Goal: Task Accomplishment & Management: Manage account settings

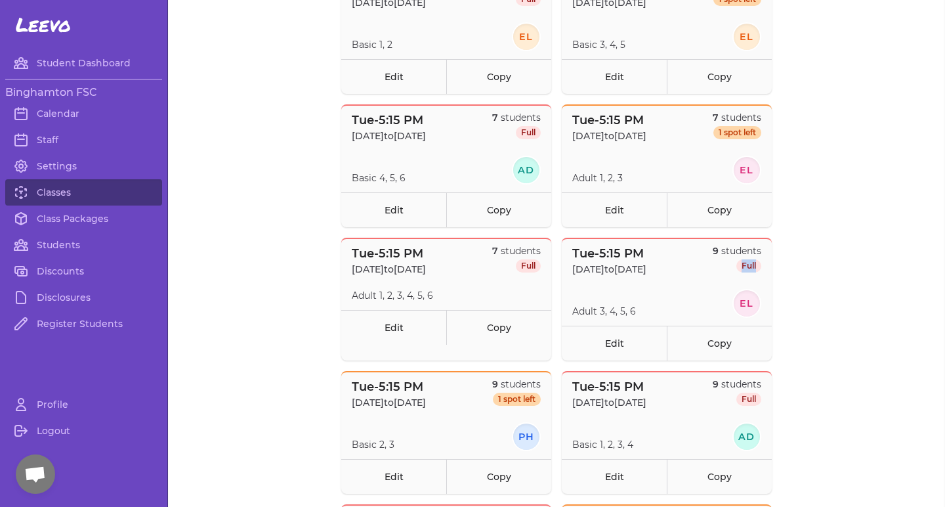
click at [749, 266] on span "Full" at bounding box center [749, 265] width 25 height 13
click at [515, 259] on div "7 students Full" at bounding box center [516, 260] width 49 height 32
click at [626, 349] on link "Edit" at bounding box center [614, 343] width 105 height 35
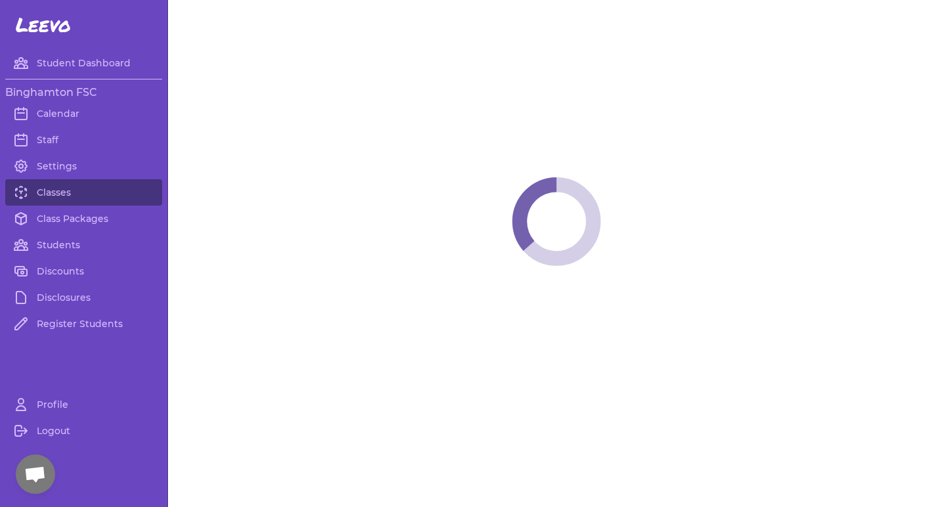
select select "2"
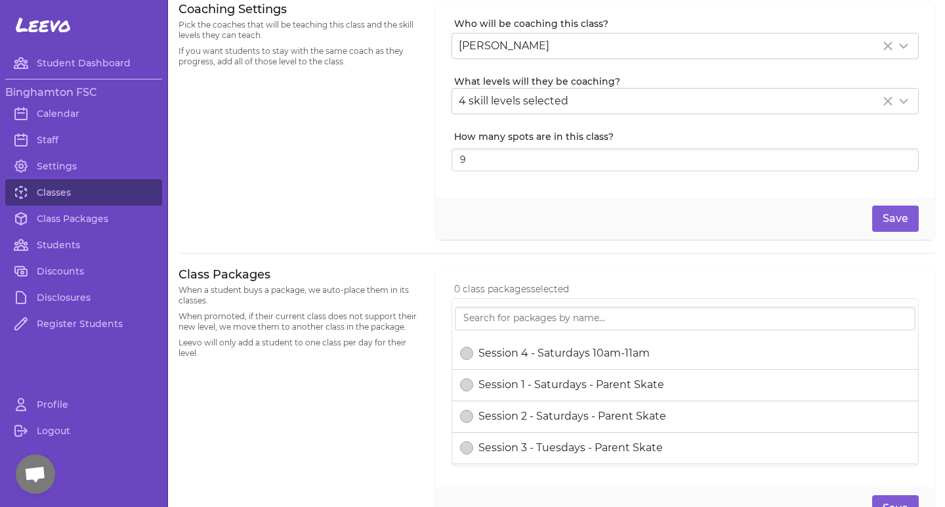
scroll to position [169, 0]
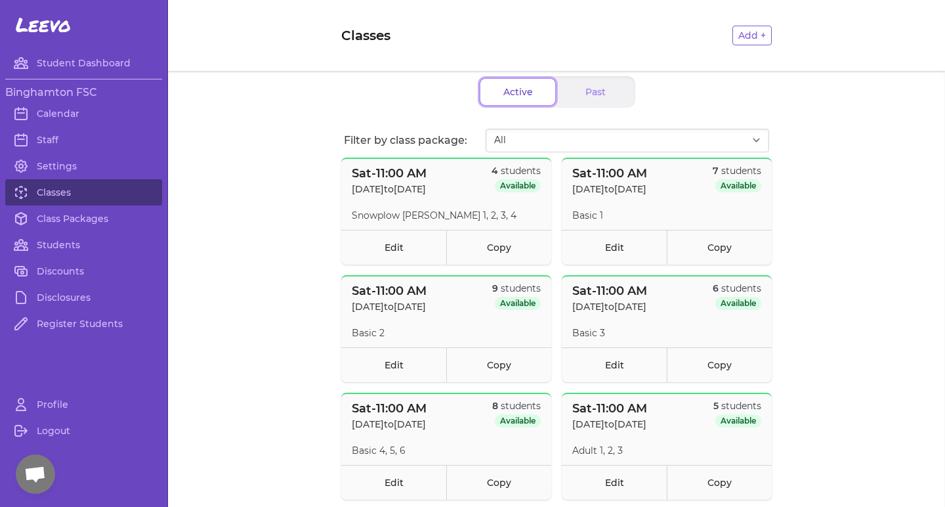
click at [509, 84] on button "Active" at bounding box center [518, 92] width 75 height 26
click at [521, 181] on span "Available" at bounding box center [518, 185] width 46 height 13
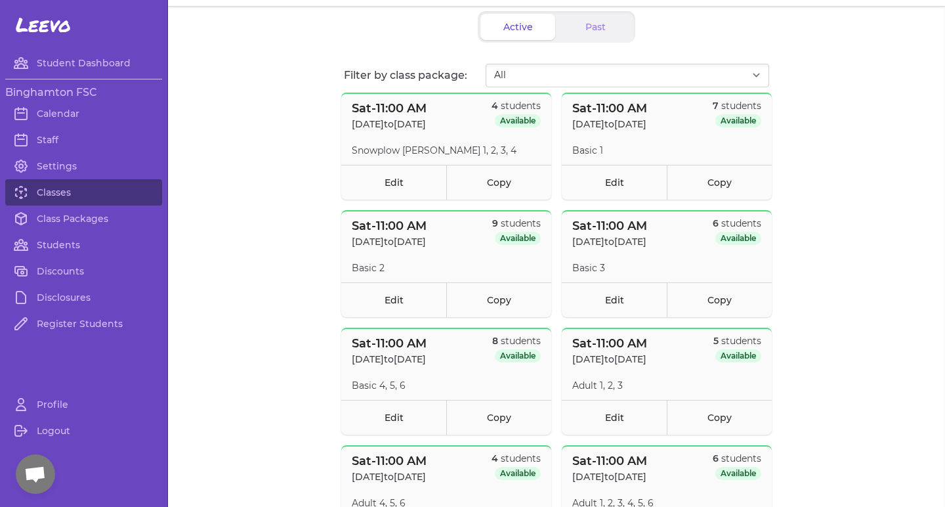
scroll to position [68, 0]
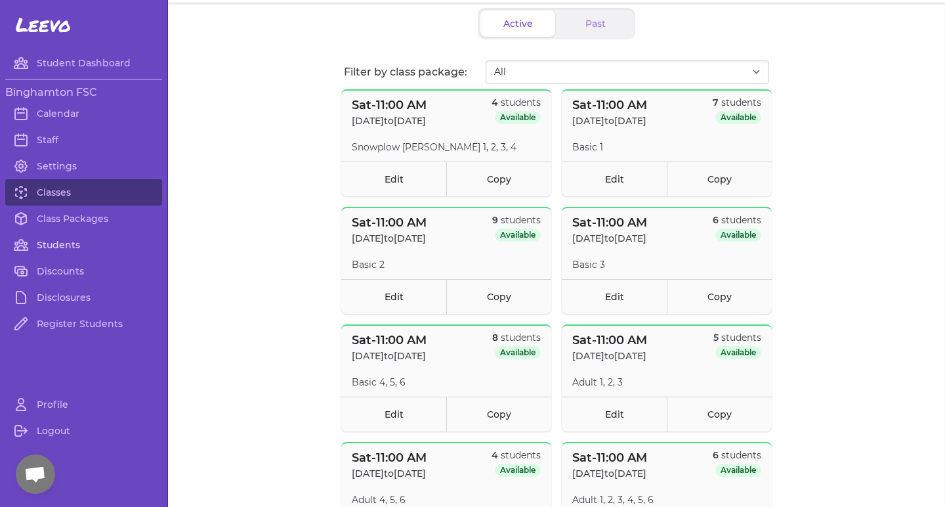
click at [49, 242] on link "Students" at bounding box center [83, 245] width 157 height 26
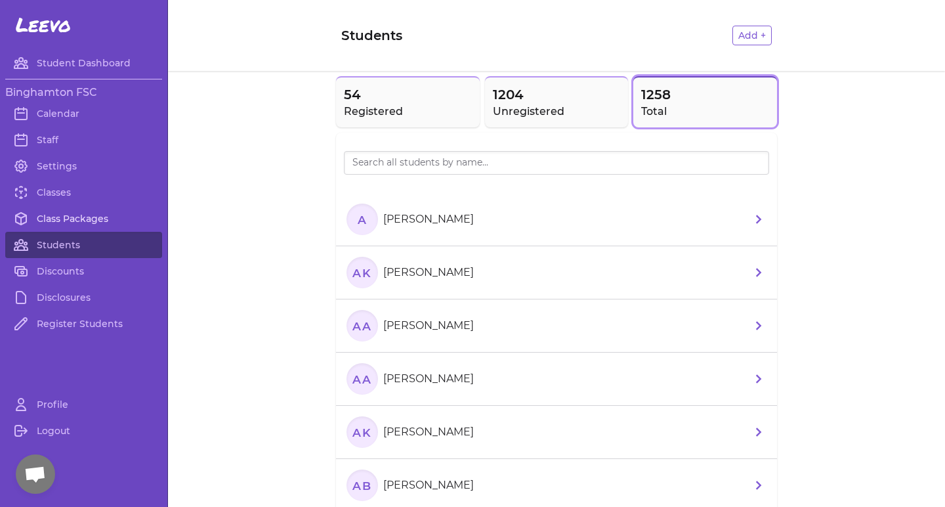
click at [48, 217] on link "Class Packages" at bounding box center [83, 218] width 157 height 26
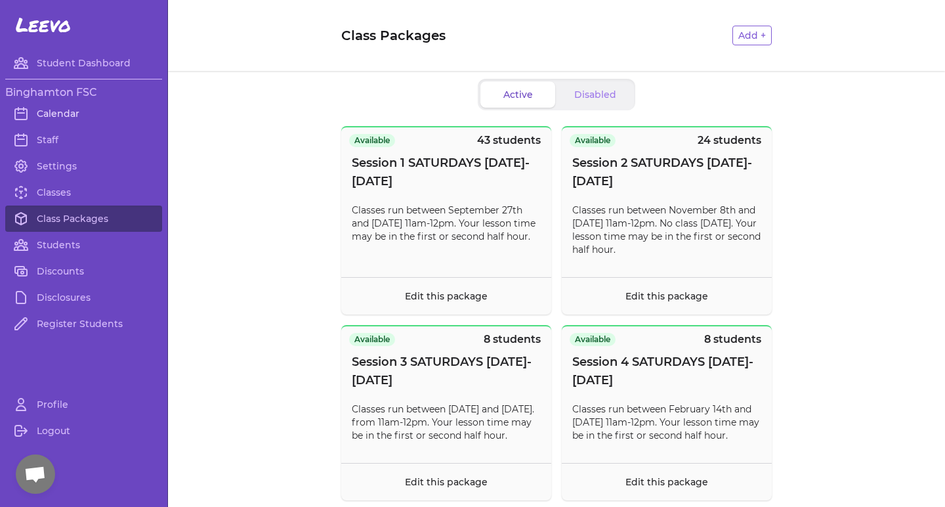
click at [70, 110] on link "Calendar" at bounding box center [83, 113] width 157 height 26
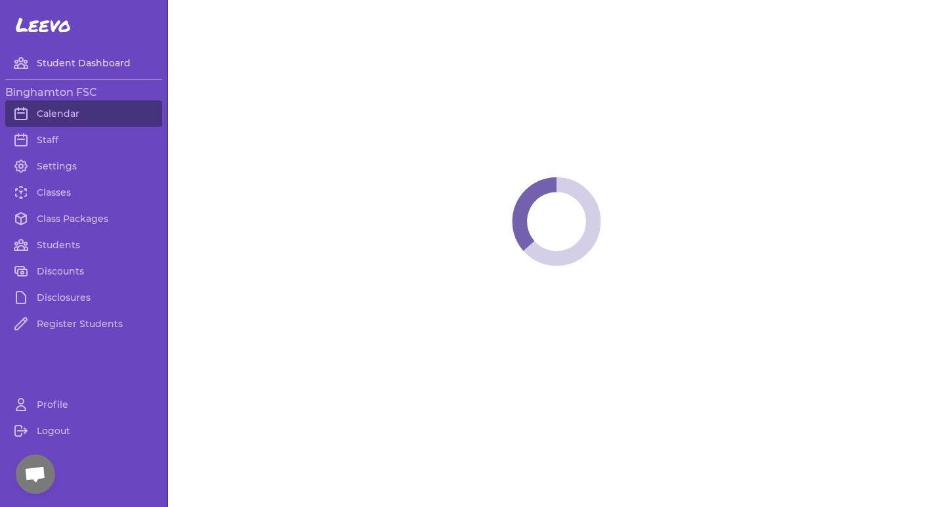
click at [85, 65] on link "Student Dashboard" at bounding box center [83, 63] width 157 height 26
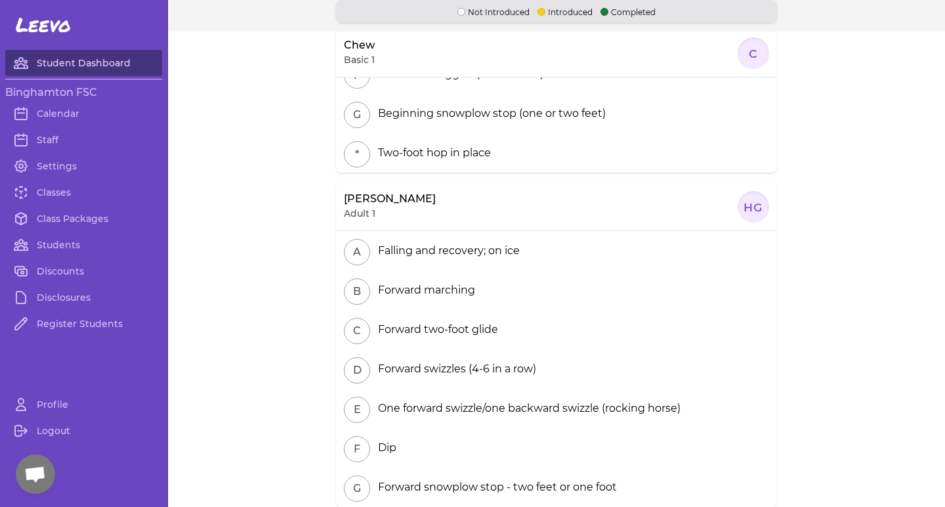
click at [97, 62] on link "Student Dashboard" at bounding box center [83, 63] width 157 height 26
click at [47, 434] on link "Logout" at bounding box center [83, 431] width 157 height 26
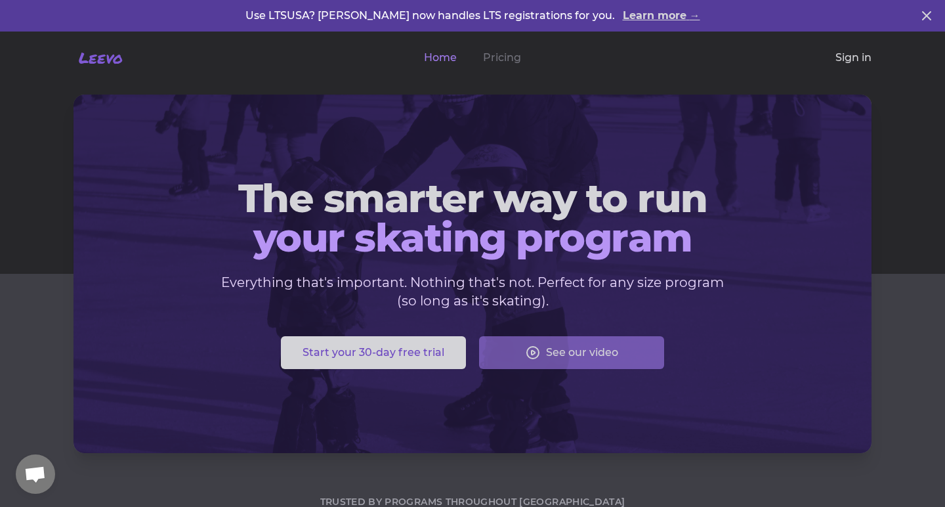
click at [859, 58] on link "Sign in" at bounding box center [854, 58] width 36 height 16
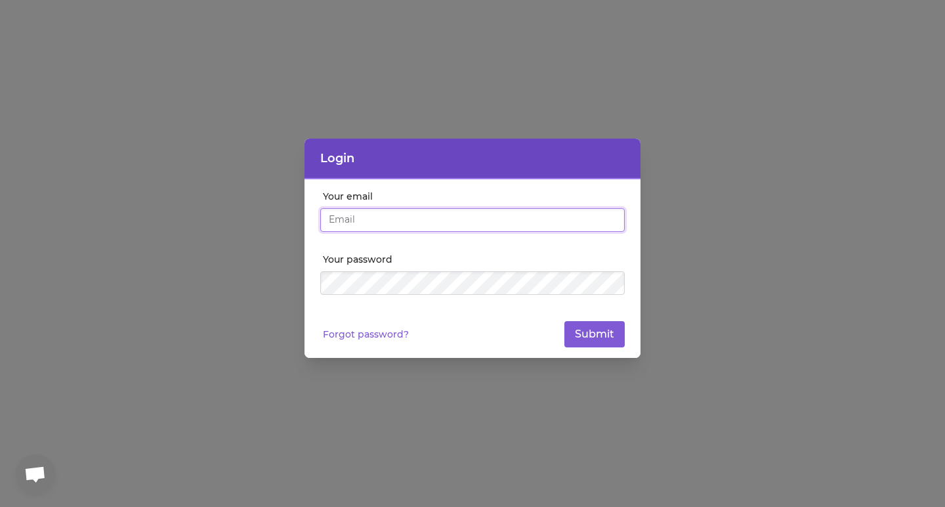
type input "[EMAIL_ADDRESS][DOMAIN_NAME]"
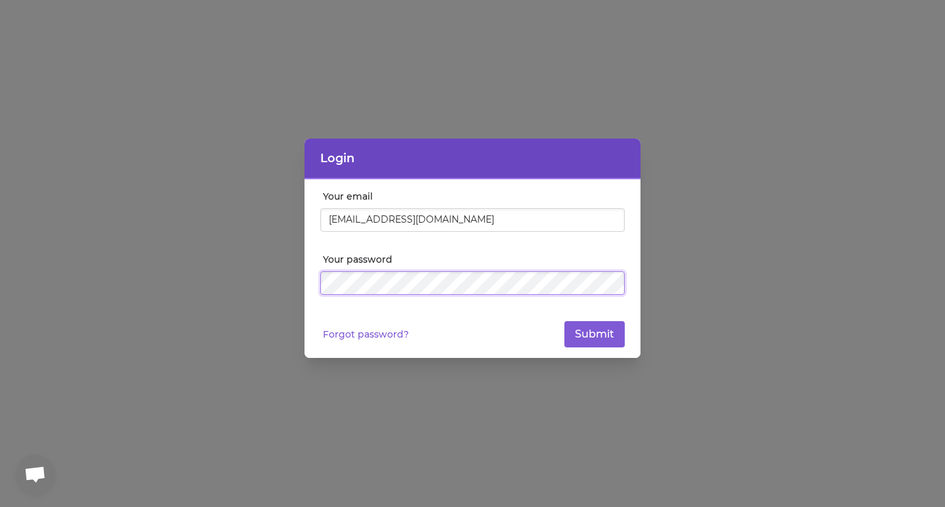
click at [595, 334] on button "Submit" at bounding box center [595, 334] width 60 height 26
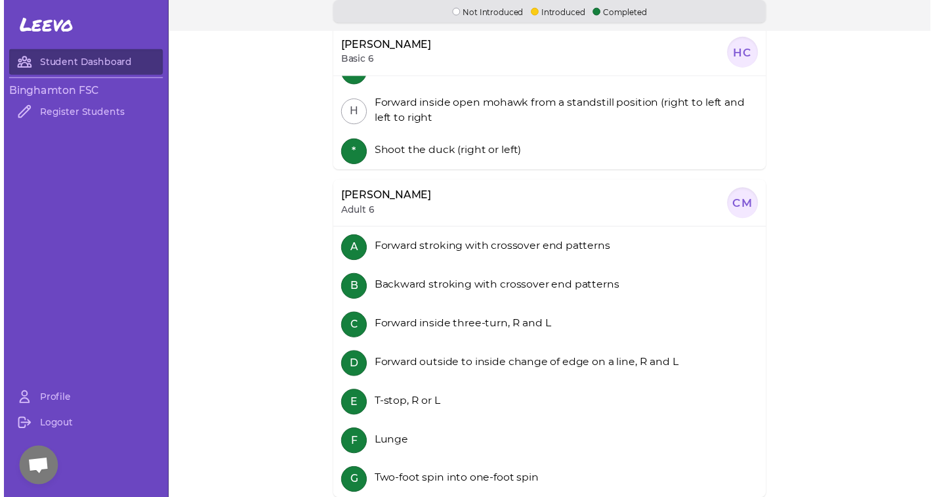
scroll to position [272, 0]
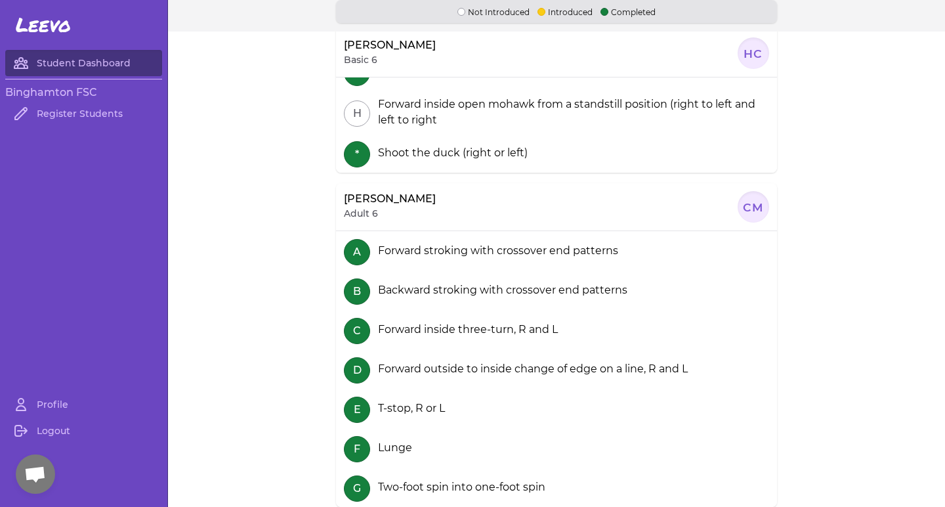
click at [750, 290] on div "B Backward stroking with crossover end patterns" at bounding box center [556, 289] width 441 height 39
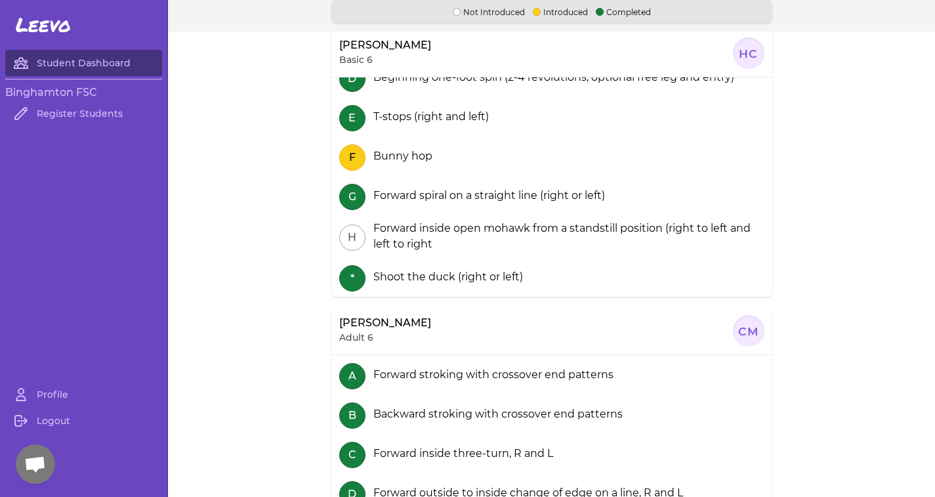
scroll to position [136, 0]
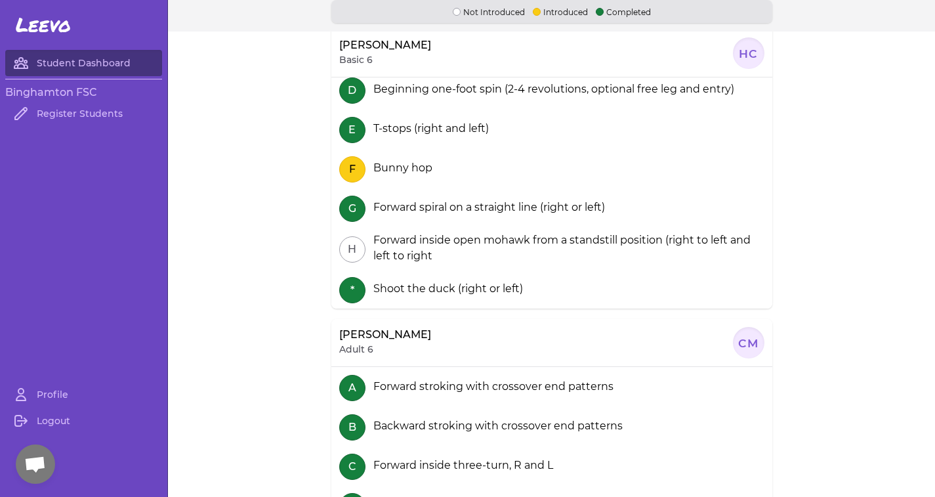
click at [358, 169] on button "F" at bounding box center [352, 169] width 26 height 26
click at [414, 169] on div "Bunny hop" at bounding box center [400, 168] width 64 height 16
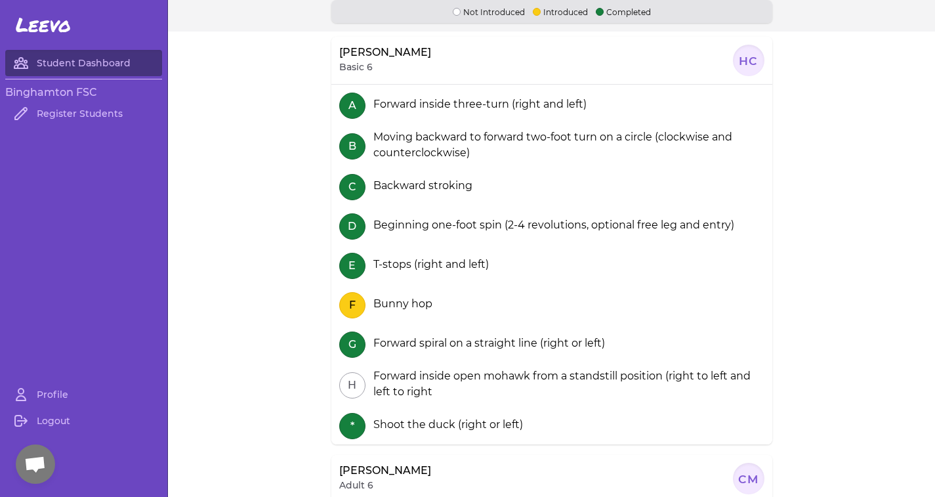
scroll to position [0, 0]
click at [46, 420] on link "Logout" at bounding box center [83, 421] width 157 height 26
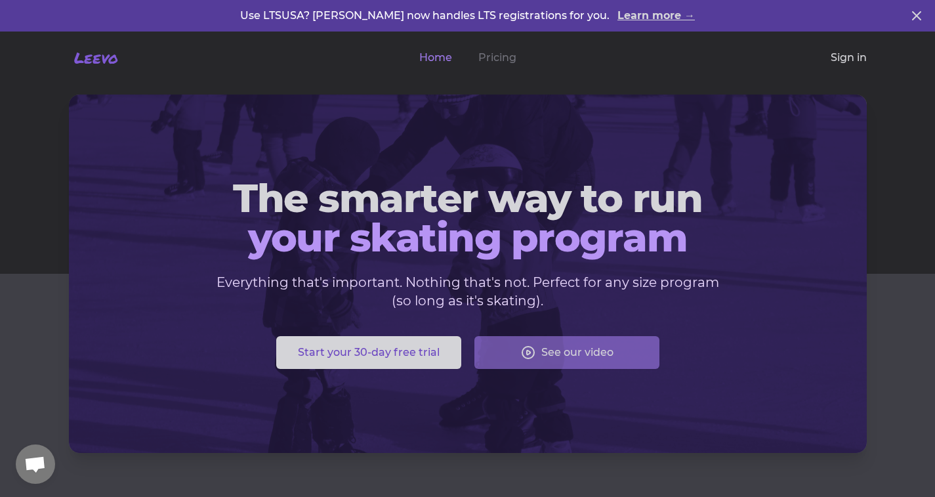
click at [846, 63] on link "Sign in" at bounding box center [849, 58] width 36 height 16
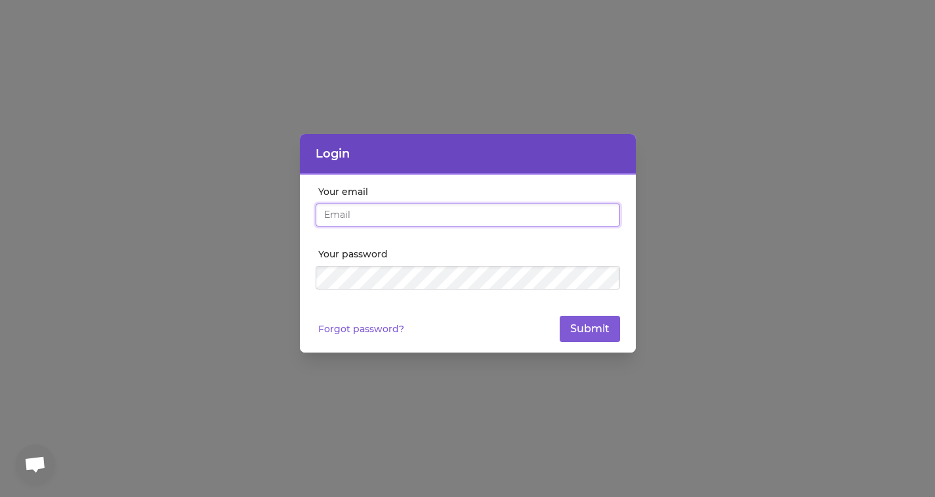
type input "[EMAIL_ADDRESS][DOMAIN_NAME]"
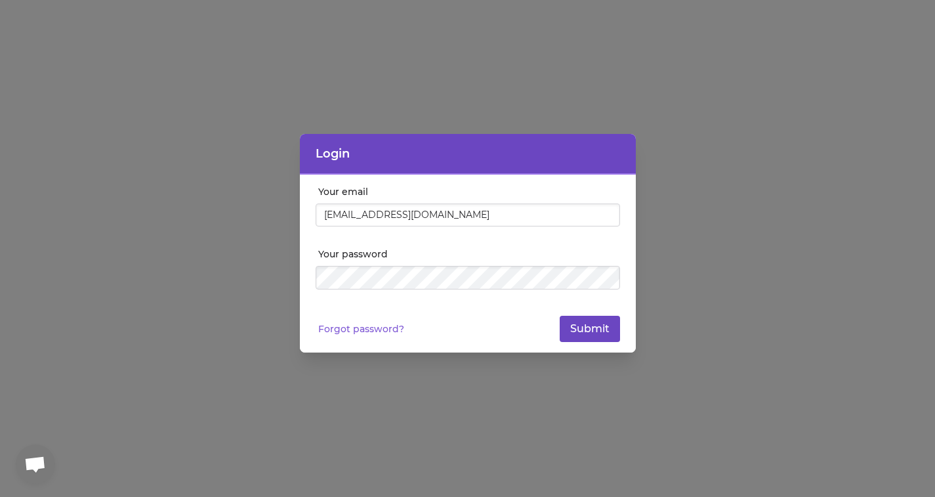
click at [593, 328] on button "Submit" at bounding box center [590, 329] width 60 height 26
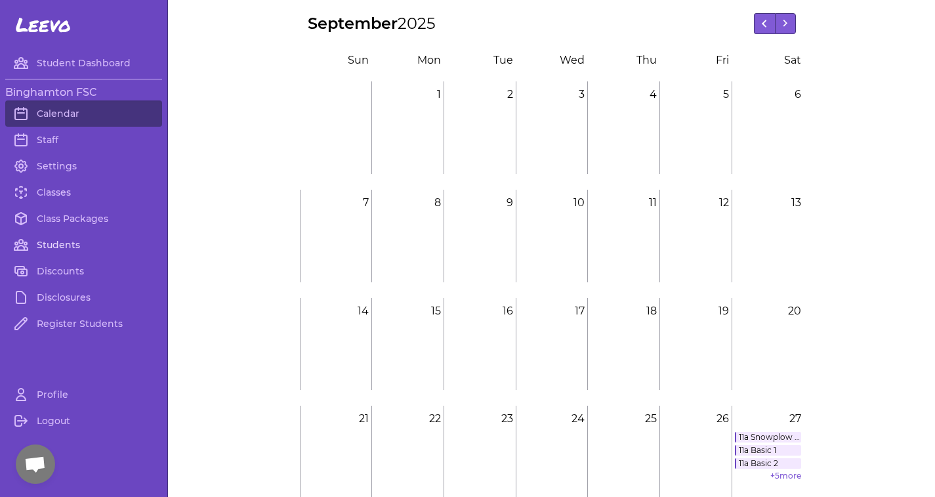
click at [60, 249] on link "Students" at bounding box center [83, 245] width 157 height 26
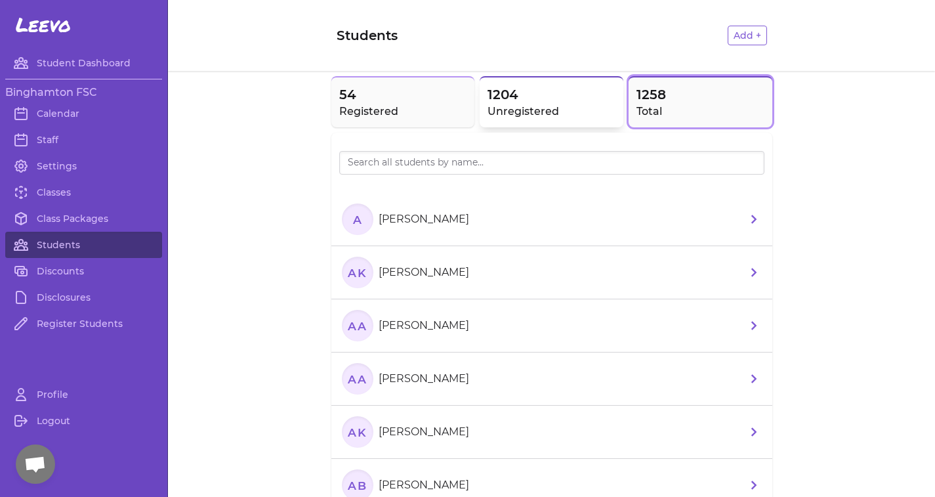
click at [546, 116] on h2 "Unregistered" at bounding box center [552, 112] width 128 height 16
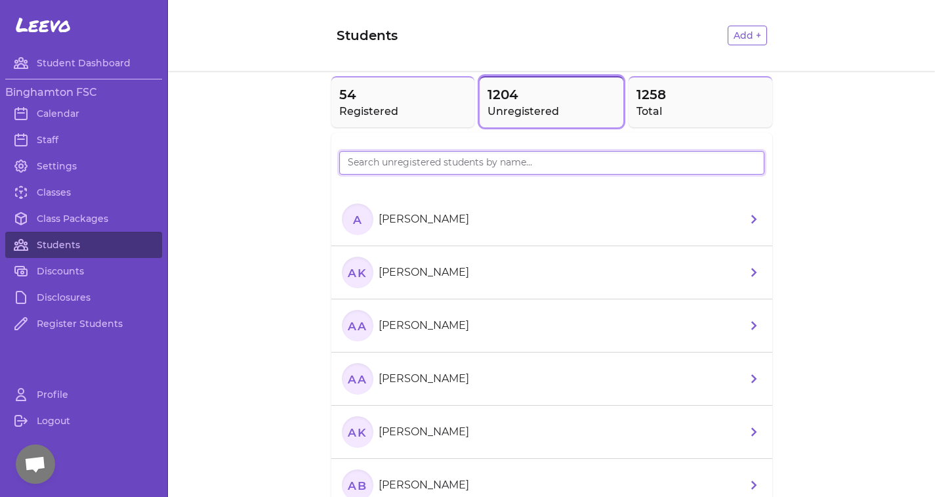
click at [503, 163] on input "search" at bounding box center [551, 163] width 425 height 24
type input "[PERSON_NAME]"
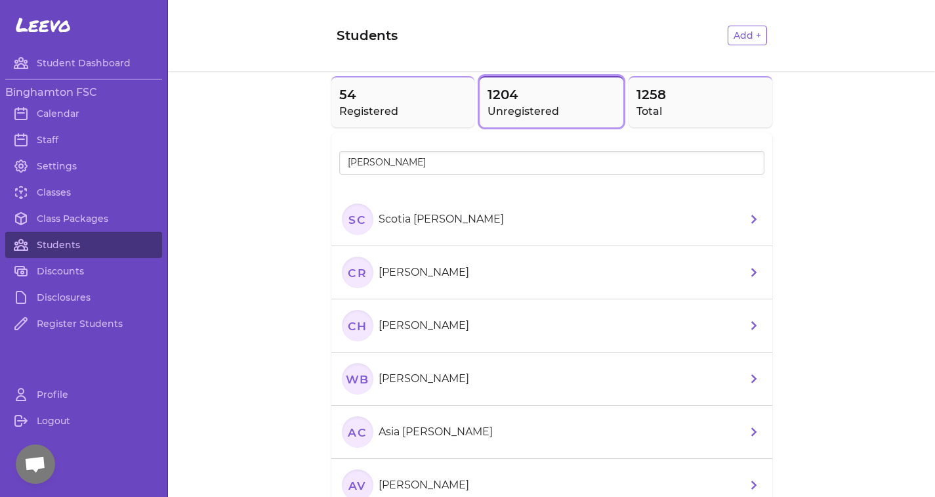
click at [739, 224] on li "SC Scotia [PERSON_NAME]" at bounding box center [552, 219] width 441 height 53
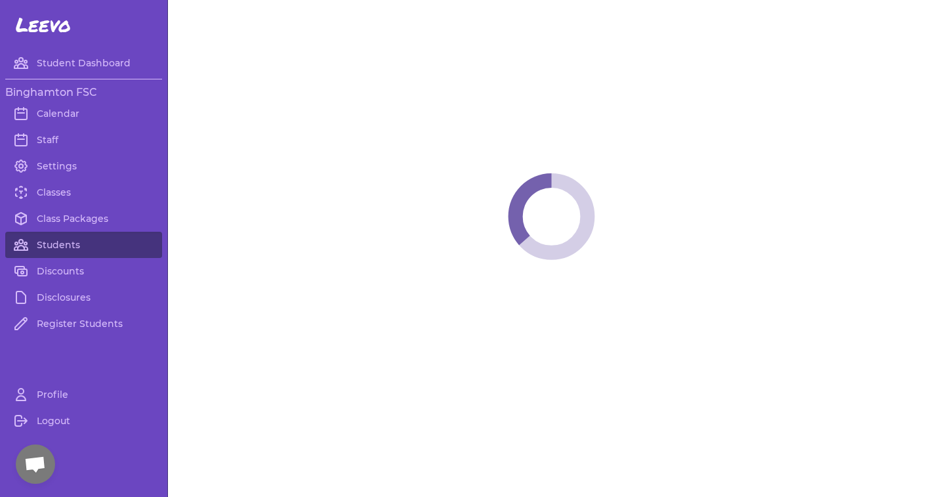
select select "NY"
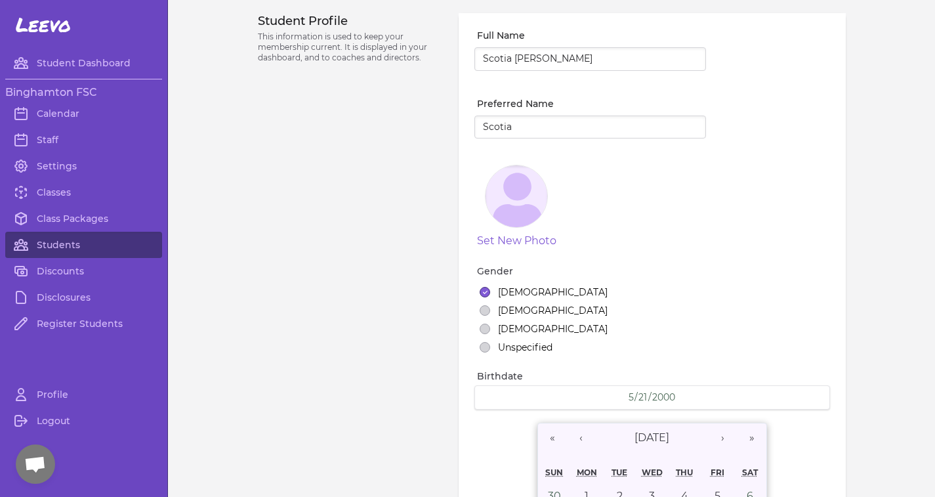
select select "21"
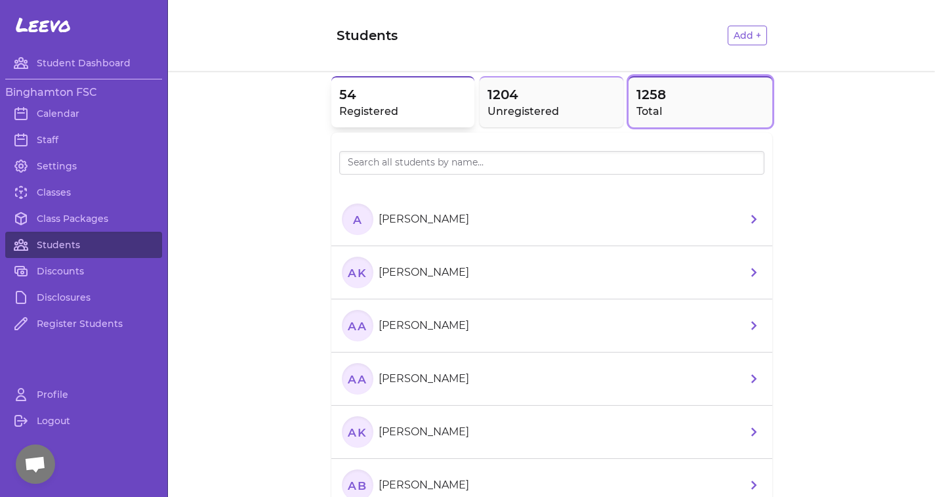
click at [387, 115] on h2 "Registered" at bounding box center [403, 112] width 128 height 16
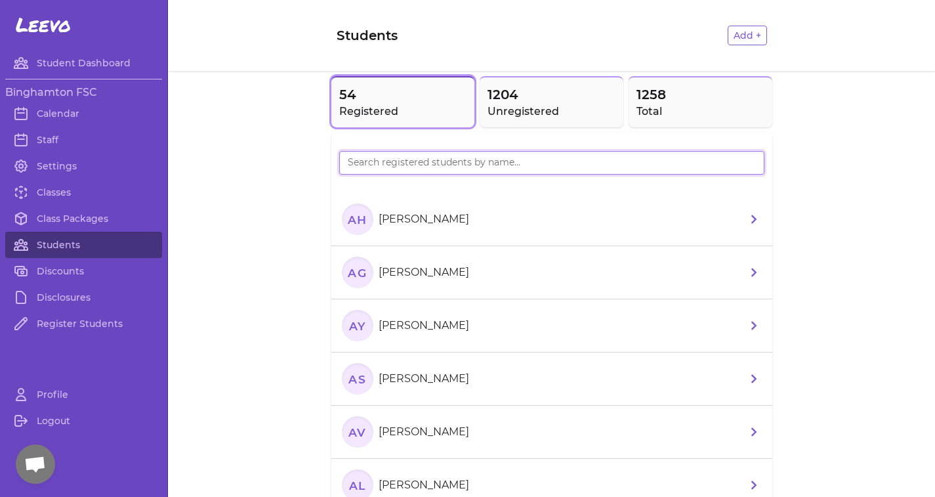
click at [412, 162] on input "search" at bounding box center [551, 163] width 425 height 24
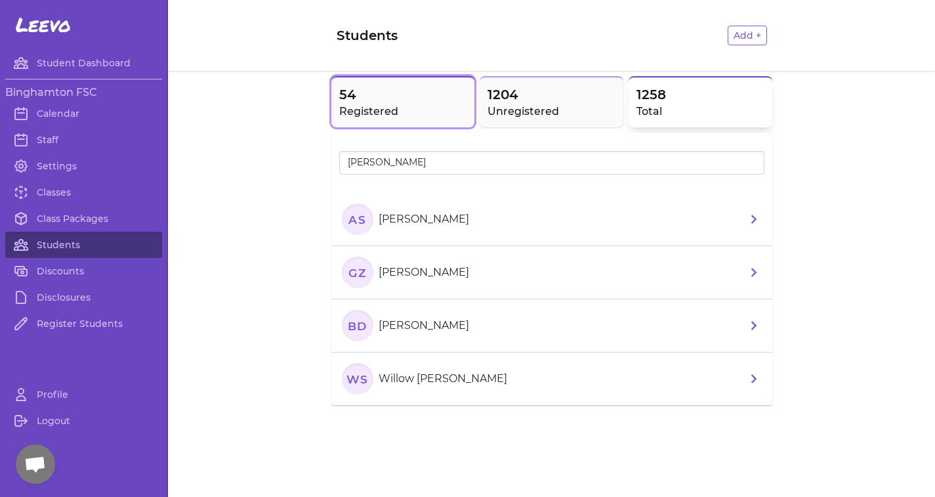
drag, startPoint x: 412, startPoint y: 162, endPoint x: 688, endPoint y: 102, distance: 282.3
click at [688, 102] on span "1258" at bounding box center [701, 94] width 128 height 18
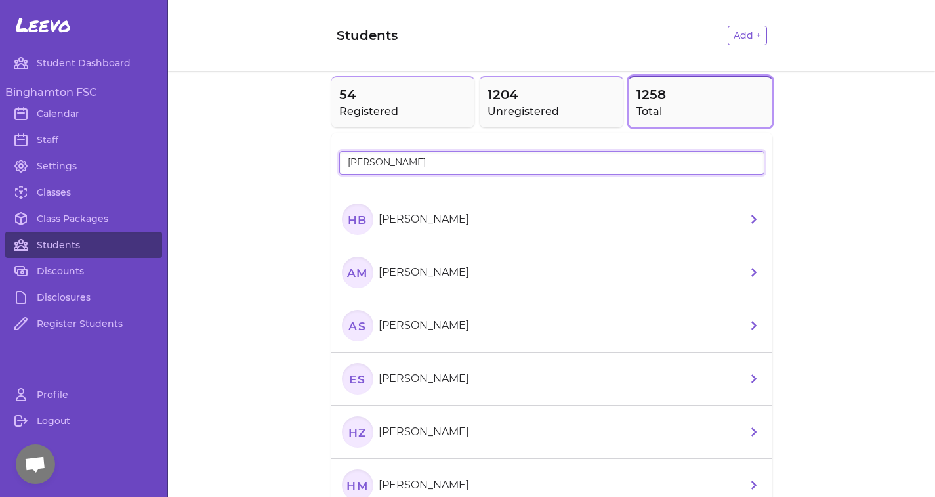
click at [539, 166] on input "[PERSON_NAME]" at bounding box center [551, 163] width 425 height 24
drag, startPoint x: 389, startPoint y: 170, endPoint x: 309, endPoint y: 151, distance: 82.3
type input "marques"
click at [449, 224] on p "[PERSON_NAME]" at bounding box center [424, 219] width 91 height 16
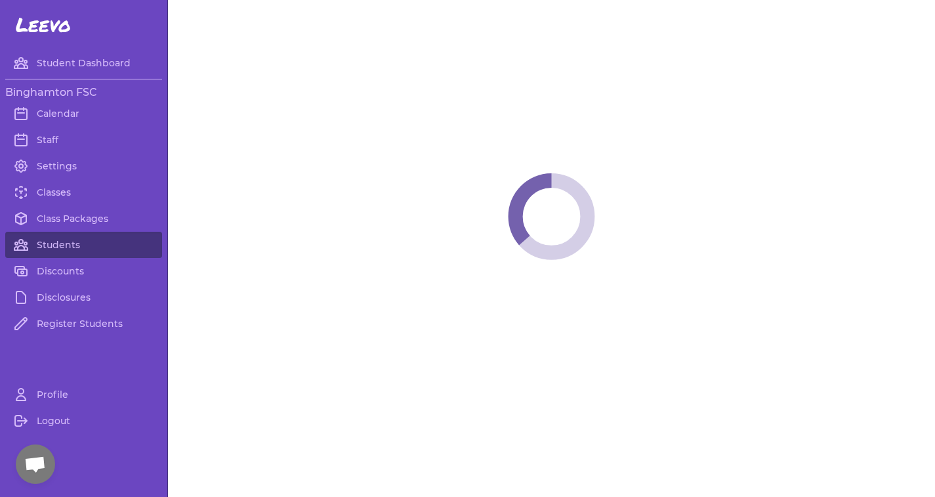
select select "NY"
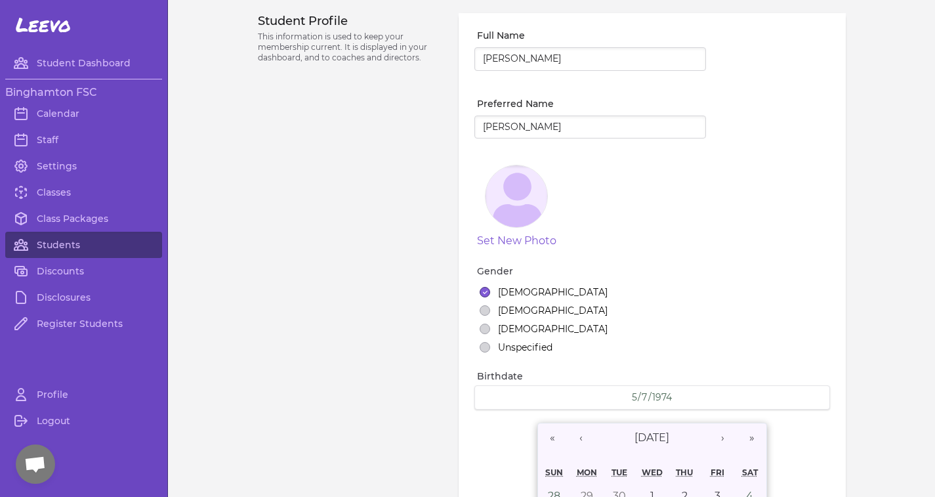
select select "23"
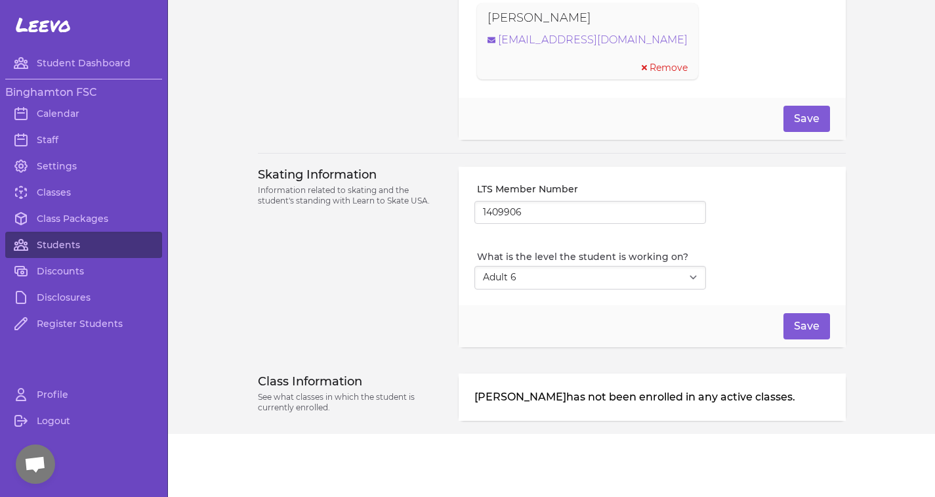
scroll to position [1009, 0]
click at [402, 305] on div "Skating Information Information related to skating and the student's standing w…" at bounding box center [351, 257] width 186 height 181
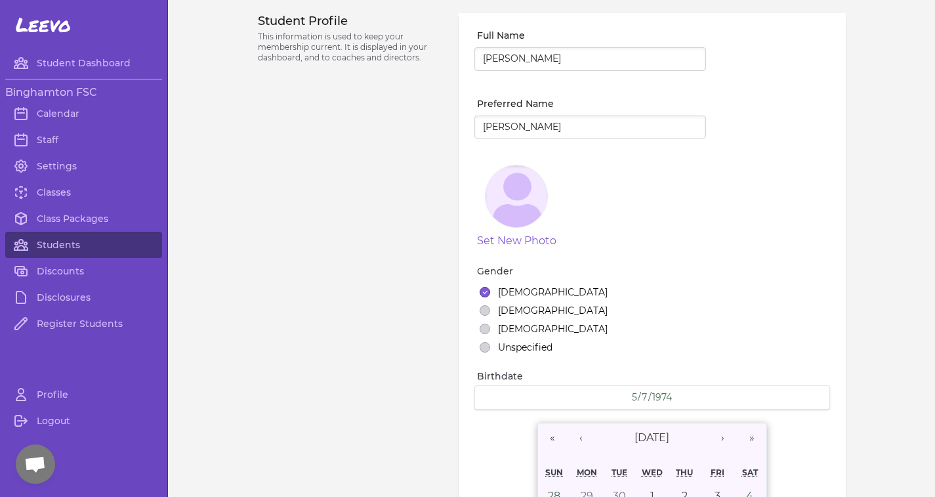
scroll to position [0, 0]
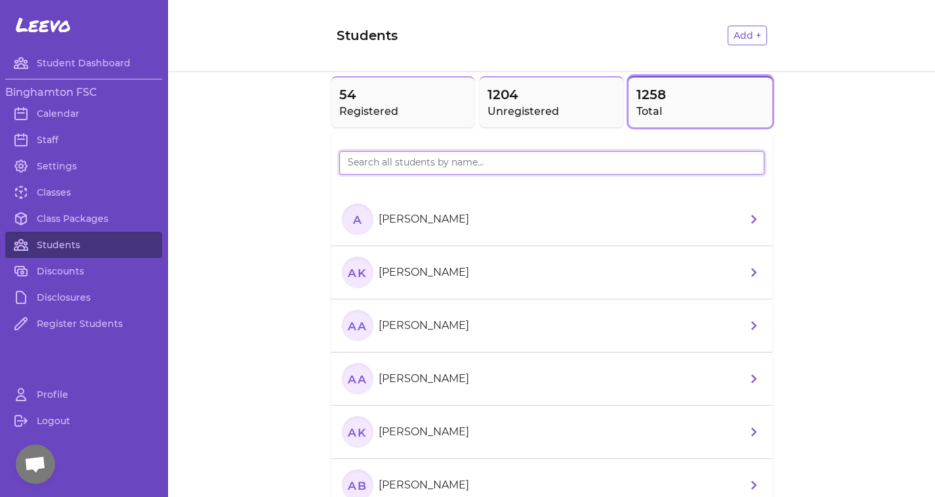
click at [486, 169] on input "search" at bounding box center [551, 163] width 425 height 24
type input "c"
type input "ma"
